Goal: Complete application form: Complete application form

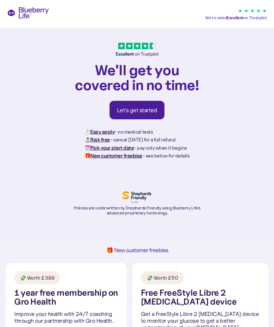
click at [121, 115] on link "Let's get started" at bounding box center [136, 110] width 55 height 19
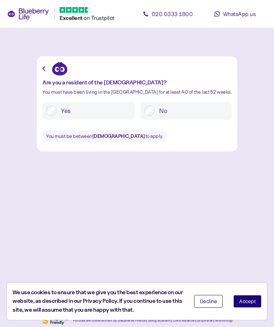
click at [247, 299] on button "Accept" at bounding box center [247, 301] width 28 height 13
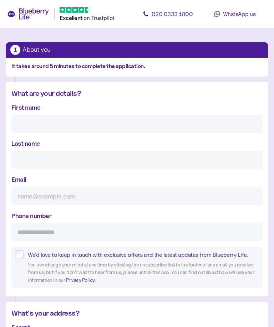
click at [95, 121] on input "First name" at bounding box center [136, 124] width 251 height 18
type input "Neil"
click at [99, 163] on input "Last name" at bounding box center [136, 160] width 251 height 18
type input "Greenfield"
click at [98, 197] on input "Email" at bounding box center [136, 197] width 251 height 18
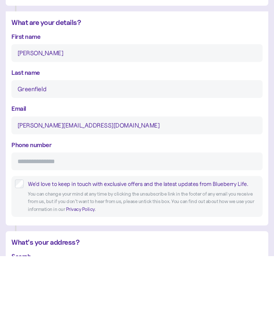
type input "neil@swayfield.plus.com"
click at [115, 224] on input "Phone number" at bounding box center [136, 233] width 251 height 18
type input "**********"
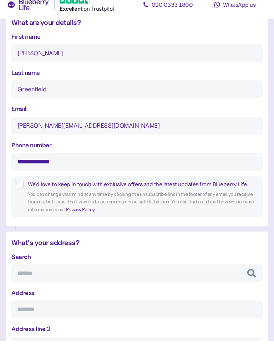
scroll to position [68, 0]
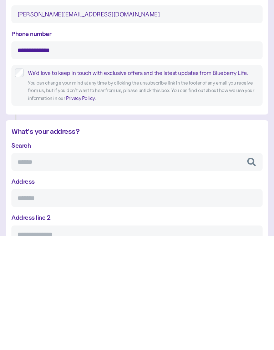
click at [118, 267] on input "Search" at bounding box center [136, 276] width 251 height 18
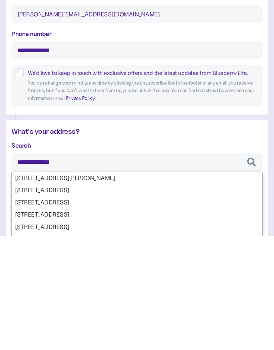
type input "**********"
type input "*********"
type input "********"
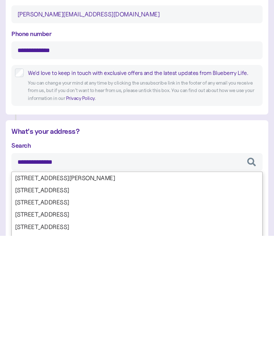
type input "**********"
type input "********"
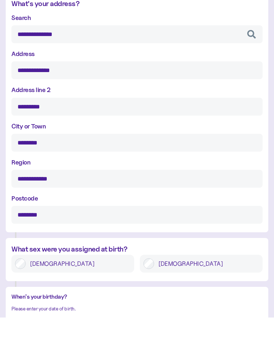
scroll to position [293, 0]
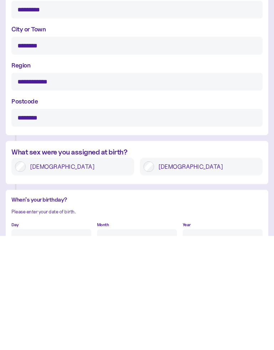
type input "**********"
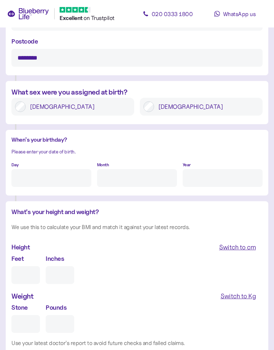
scroll to position [480, 0]
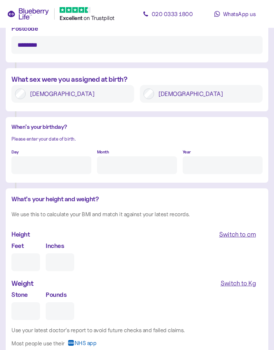
click at [68, 164] on input "Day" at bounding box center [51, 165] width 80 height 18
type input "27"
click at [153, 167] on input "Month" at bounding box center [137, 165] width 80 height 18
click at [215, 162] on input "Year" at bounding box center [223, 165] width 80 height 18
type input "9"
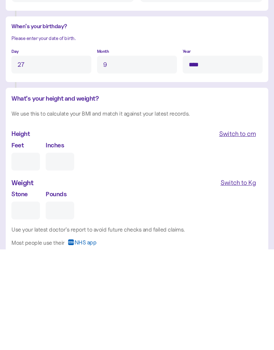
type input "****"
click at [28, 253] on input "Feet" at bounding box center [25, 262] width 29 height 18
type input "5"
type input "0"
type input "5"
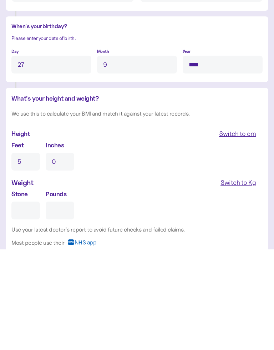
click at [67, 253] on input "0" at bounding box center [60, 262] width 29 height 18
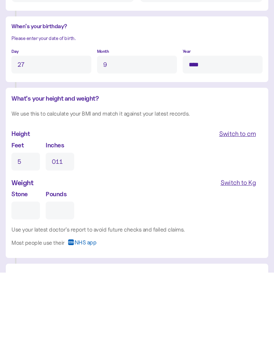
scroll to position [503, 0]
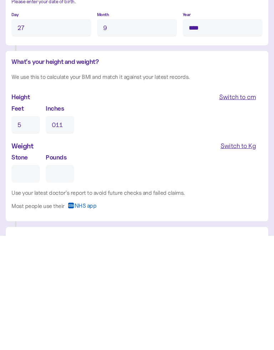
click at [24, 279] on input "Stone" at bounding box center [25, 288] width 29 height 18
type input "11"
type input "1"
type input "0"
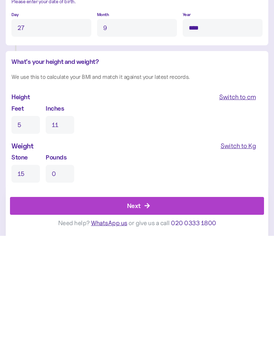
type input "15"
click at [66, 279] on input "0" at bounding box center [60, 288] width 29 height 18
click at [159, 311] on div "Next" at bounding box center [139, 319] width 238 height 17
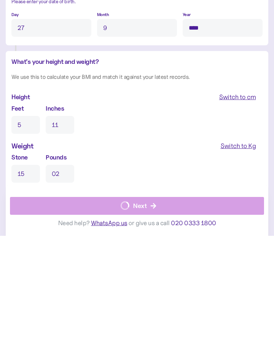
type input "2"
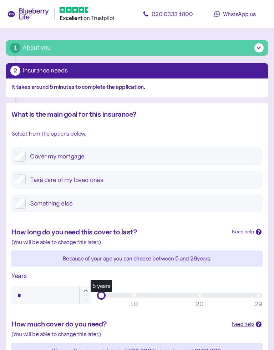
scroll to position [38, 0]
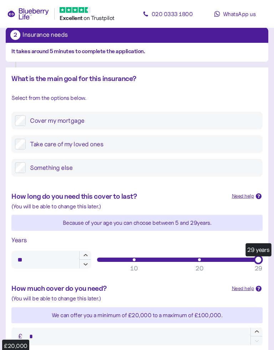
type input "**"
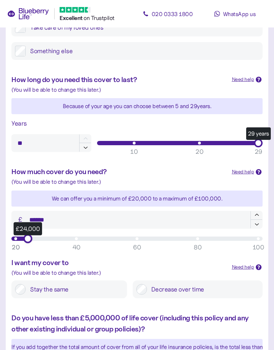
scroll to position [154, 0]
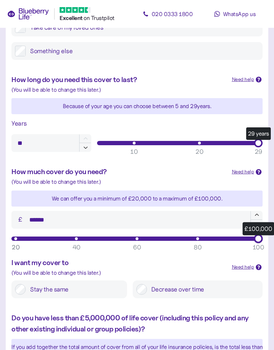
type input "*******"
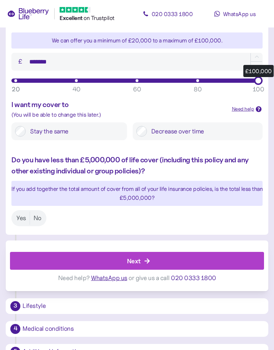
scroll to position [312, 0]
click at [19, 217] on label "Yes" at bounding box center [21, 217] width 17 height 13
click at [159, 259] on div "Next" at bounding box center [139, 260] width 238 height 17
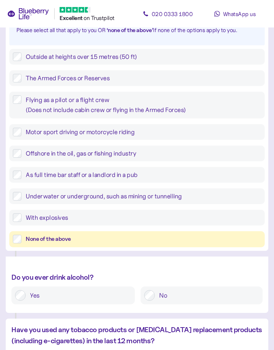
scroll to position [128, 0]
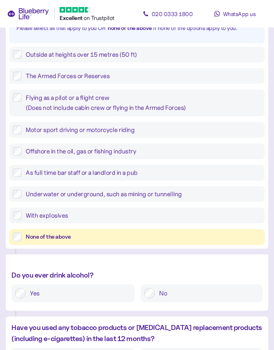
click at [22, 238] on label "None of the above" at bounding box center [141, 237] width 240 height 9
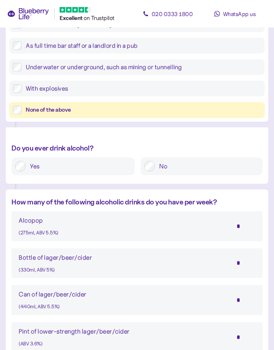
scroll to position [270, 0]
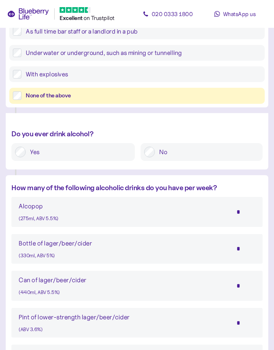
click at [238, 247] on input "*" at bounding box center [242, 249] width 25 height 18
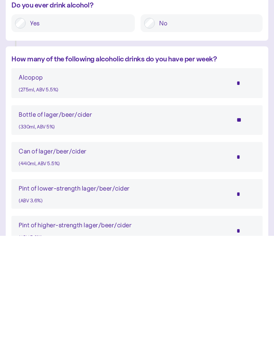
click at [254, 225] on input "**" at bounding box center [242, 234] width 25 height 18
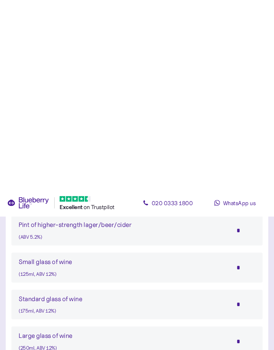
scroll to position [588, 0]
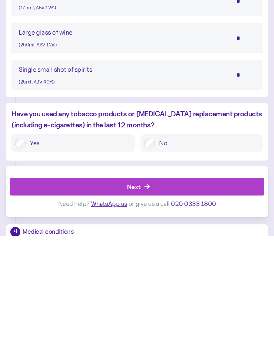
type input "*"
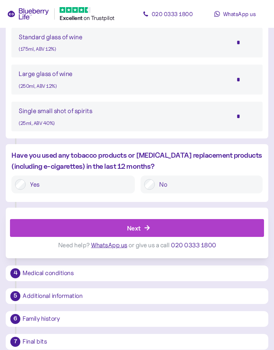
click at [167, 223] on div "Next" at bounding box center [139, 227] width 238 height 17
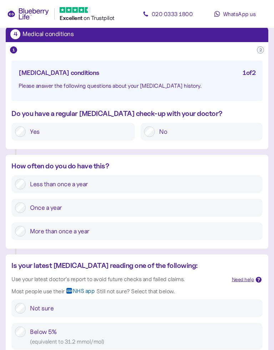
scroll to position [87, 0]
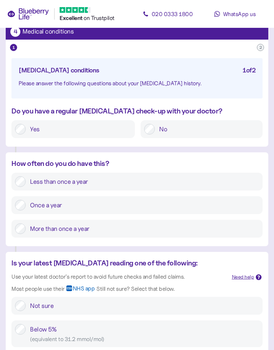
click at [26, 205] on label "Once a year" at bounding box center [142, 205] width 233 height 11
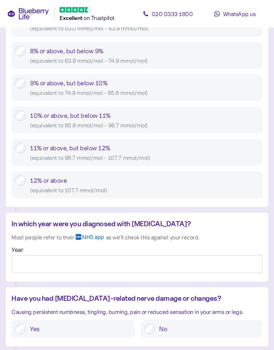
scroll to position [463, 0]
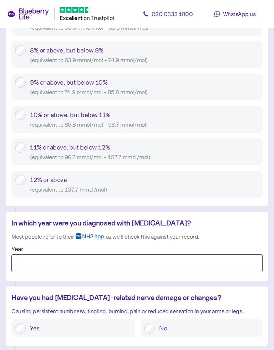
click at [111, 259] on input "Year" at bounding box center [136, 263] width 251 height 18
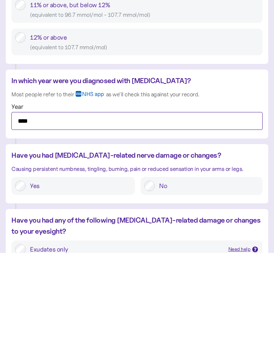
scroll to position [510, 0]
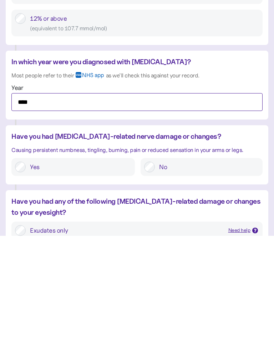
type input "****"
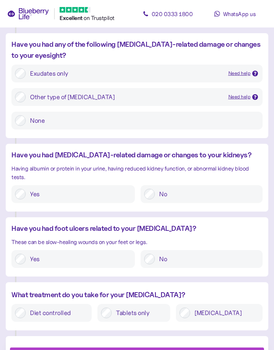
scroll to position [782, 0]
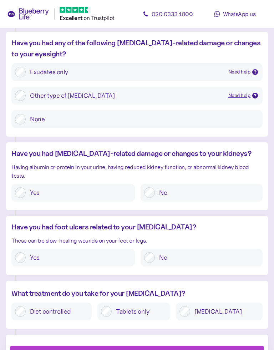
click at [158, 255] on label "No" at bounding box center [207, 257] width 104 height 11
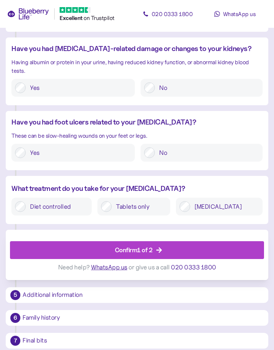
scroll to position [888, 0]
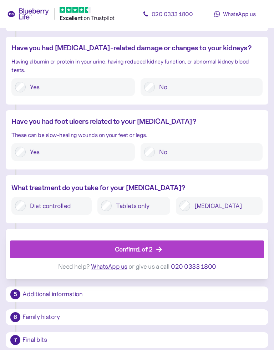
click at [211, 249] on div "Confirm 1 of 2" at bounding box center [139, 249] width 238 height 17
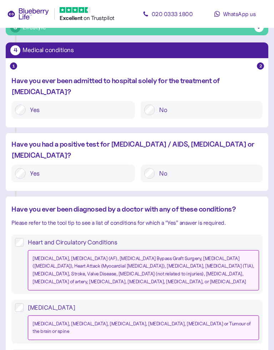
scroll to position [59, 0]
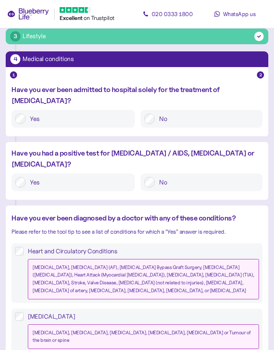
click at [155, 177] on label "No" at bounding box center [207, 182] width 104 height 11
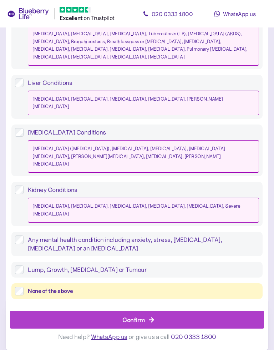
scroll to position [710, 0]
click at [159, 311] on div "Confirm" at bounding box center [139, 319] width 238 height 17
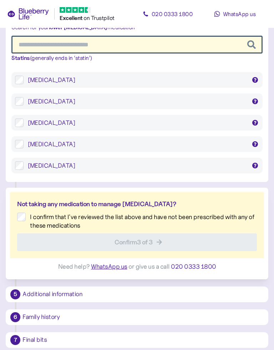
scroll to position [59, 0]
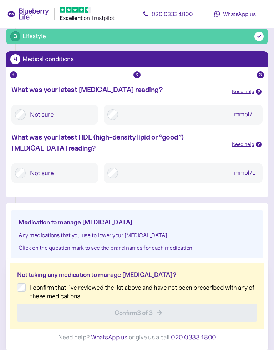
click at [28, 111] on label "Not sure" at bounding box center [60, 114] width 69 height 13
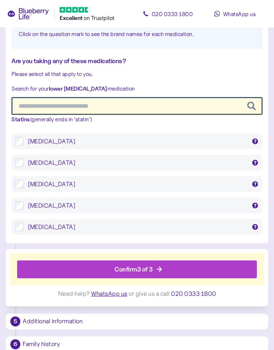
scroll to position [387, 0]
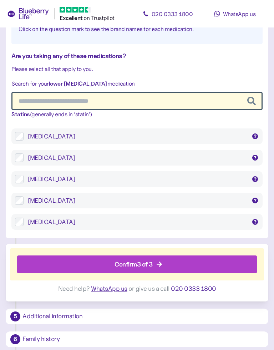
click at [177, 262] on div "Confirm 3 of 3" at bounding box center [139, 264] width 224 height 17
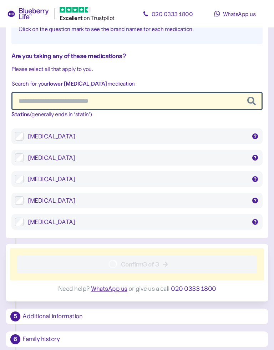
scroll to position [387, 0]
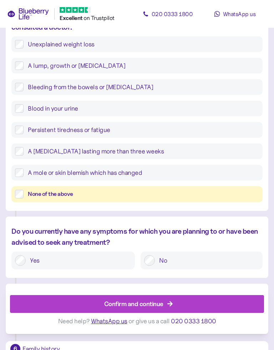
scroll to position [352, 0]
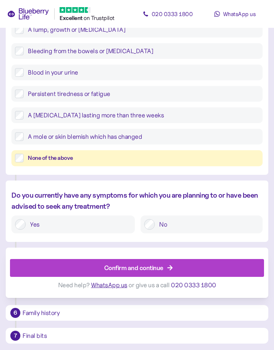
click at [174, 267] on div "Confirm and continue" at bounding box center [139, 267] width 238 height 17
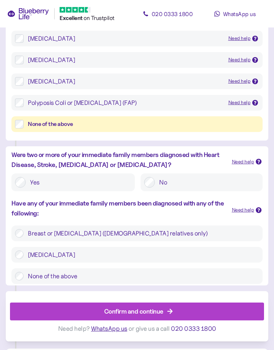
scroll to position [254, 0]
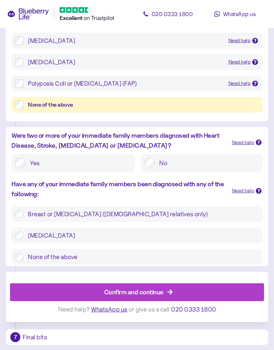
click at [185, 292] on div "Confirm and continue" at bounding box center [139, 292] width 238 height 17
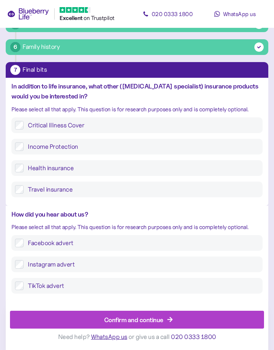
scroll to position [116, 0]
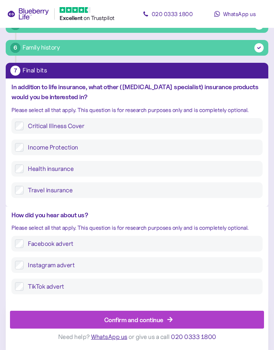
click at [183, 321] on div "Confirm and continue" at bounding box center [139, 319] width 238 height 17
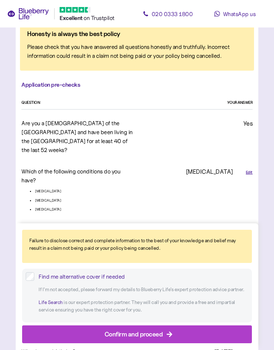
scroll to position [44, 0]
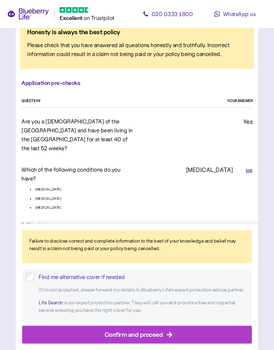
click at [174, 327] on div "Confirm and proceed" at bounding box center [139, 334] width 214 height 17
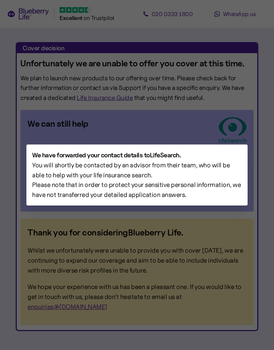
click at [269, 250] on div at bounding box center [137, 175] width 274 height 350
